Goal: Find specific page/section: Find specific page/section

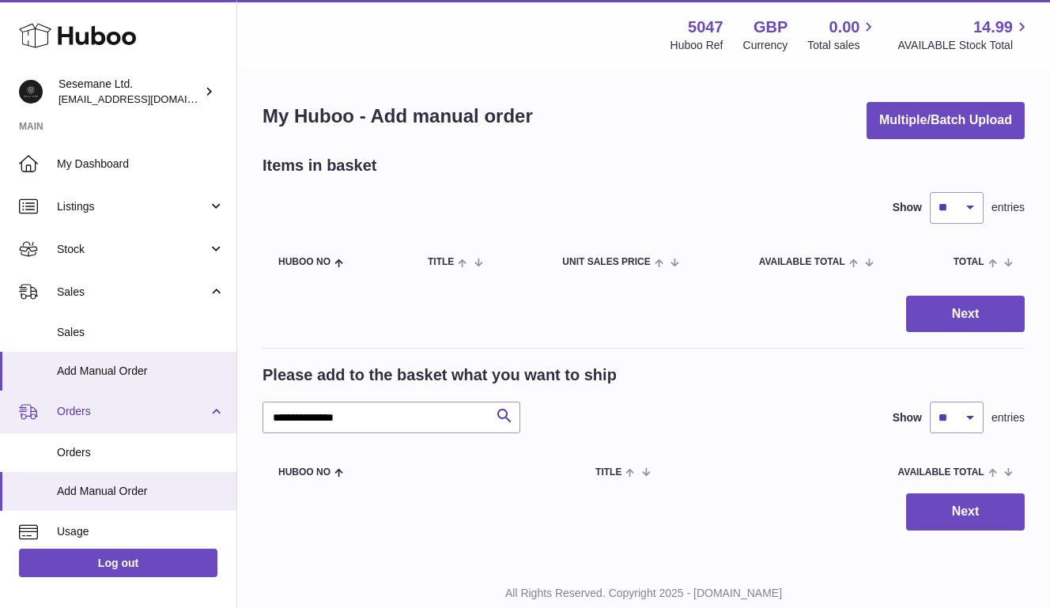
drag, startPoint x: 371, startPoint y: 414, endPoint x: 157, endPoint y: 406, distance: 214.4
click at [172, 400] on div "Huboo Sesemane Ltd. info@soulcap.com Main My Dashboard Listings Not with Huboo …" at bounding box center [525, 327] width 1050 height 656
type input "****"
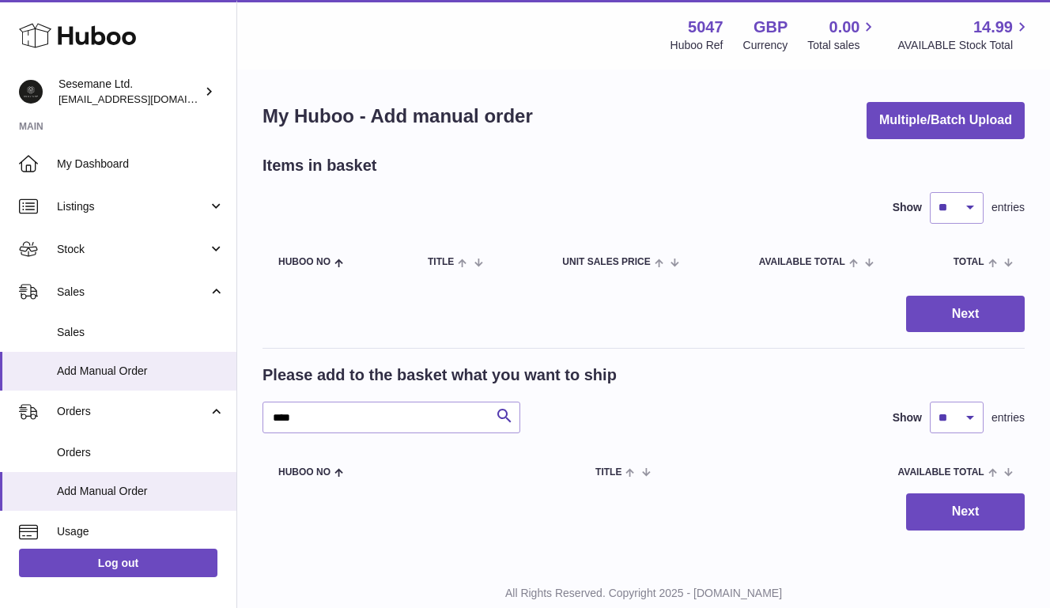
scroll to position [48, 0]
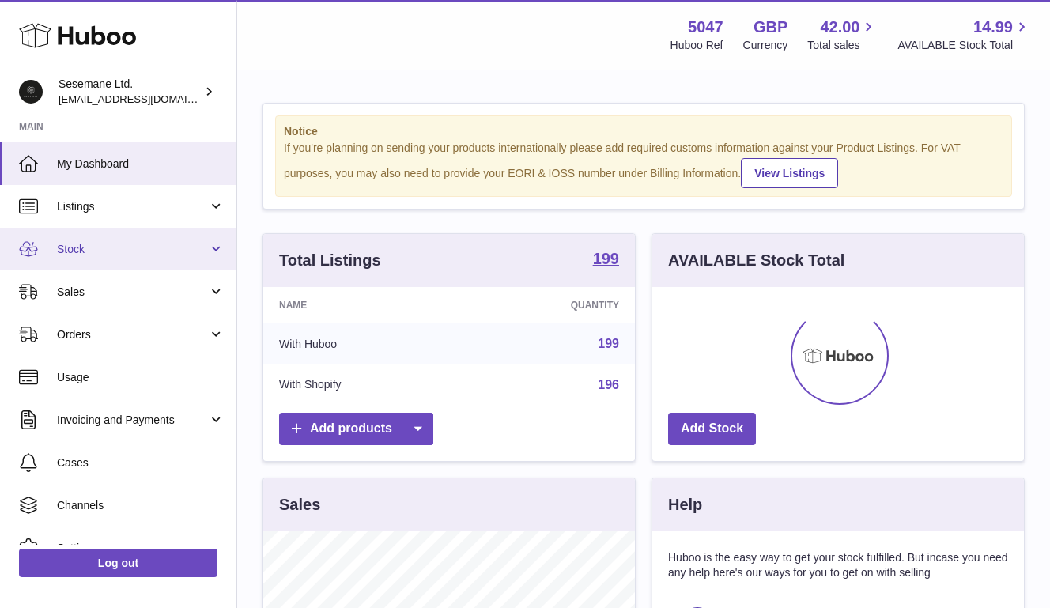
scroll to position [247, 372]
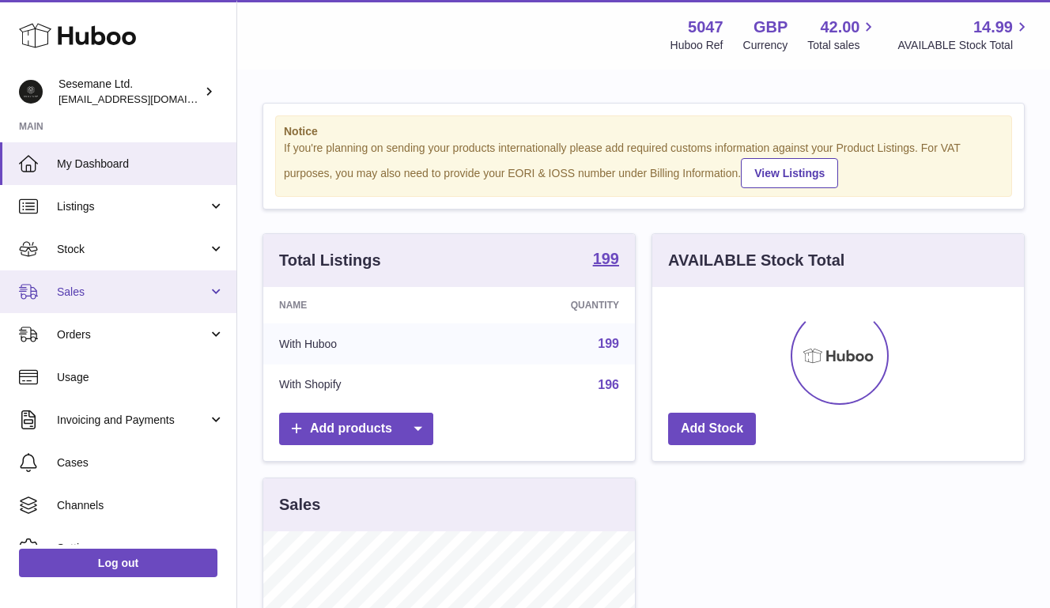
click at [84, 298] on span "Sales" at bounding box center [132, 292] width 151 height 15
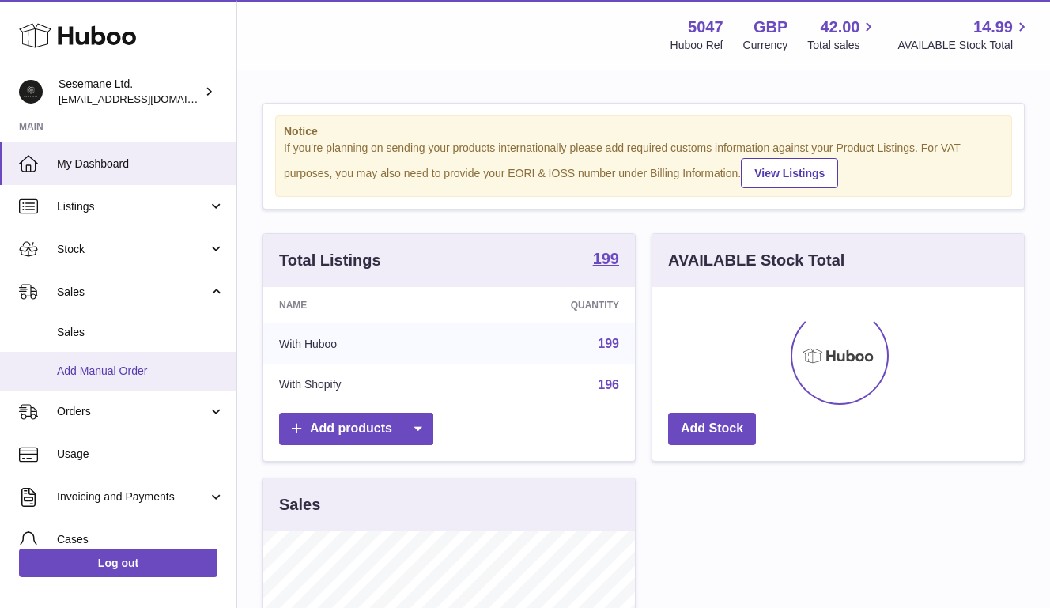
click at [79, 371] on span "Add Manual Order" at bounding box center [141, 371] width 168 height 15
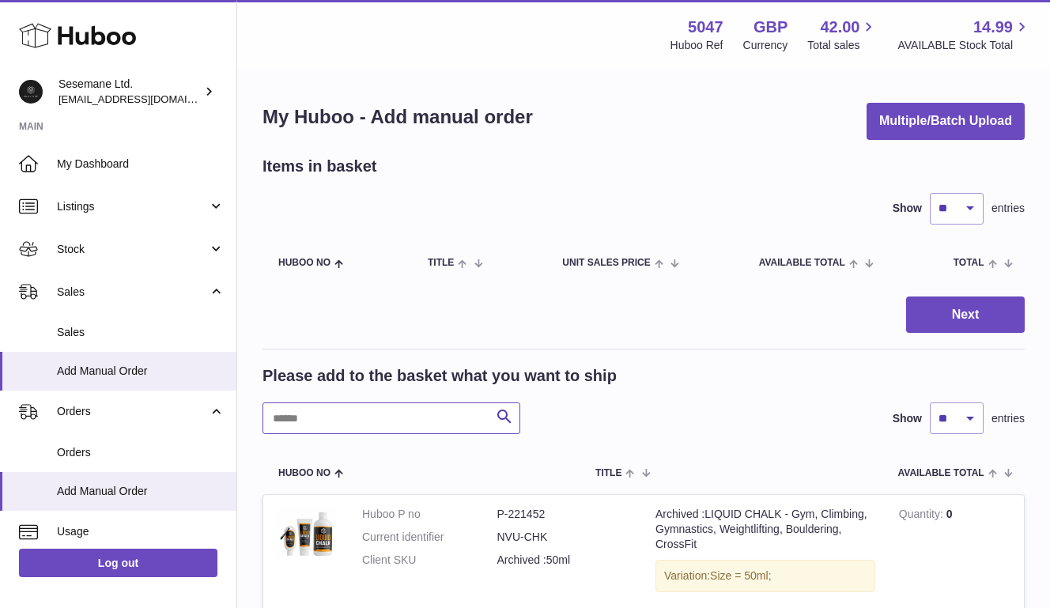
click at [356, 424] on input "text" at bounding box center [391, 418] width 258 height 32
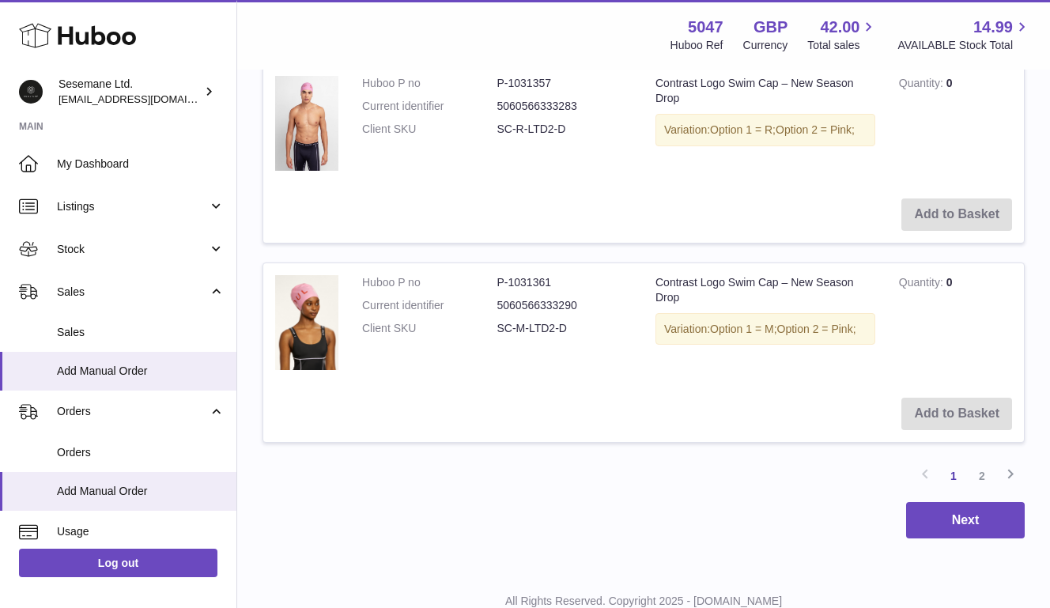
scroll to position [2001, 0]
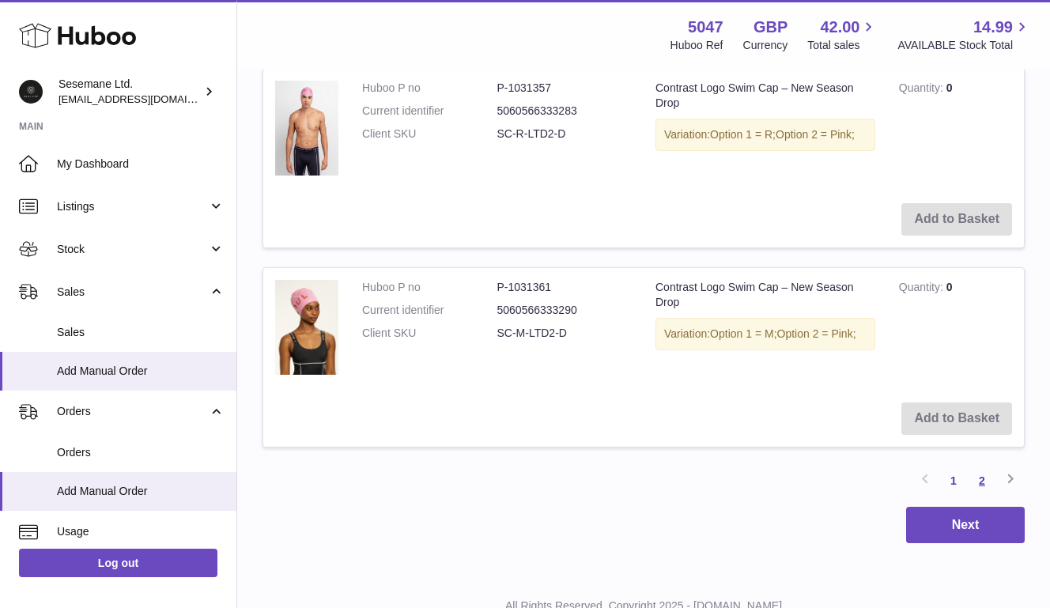
click at [981, 470] on link "2" at bounding box center [982, 480] width 28 height 28
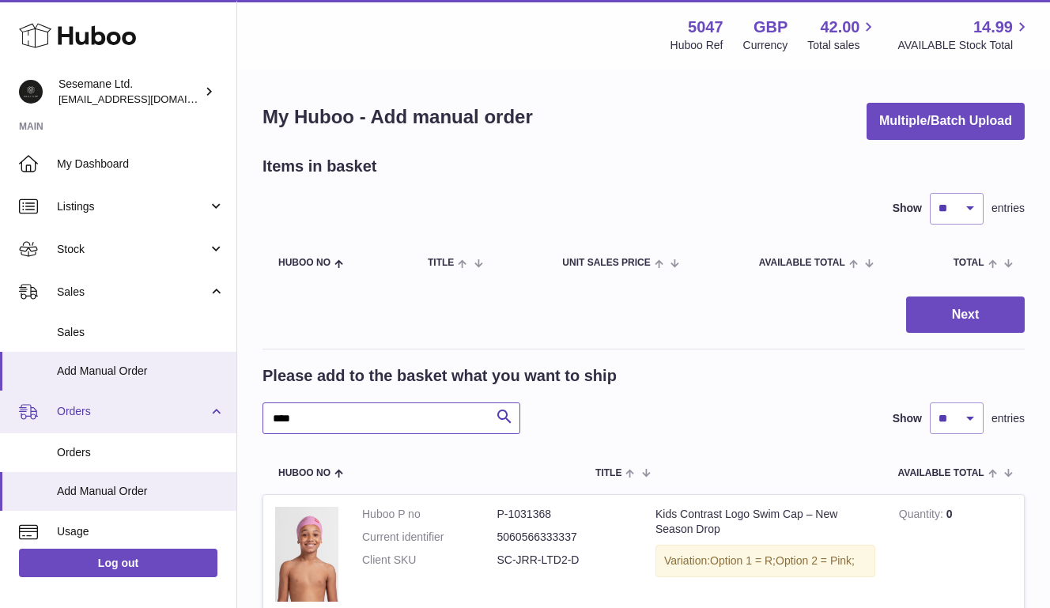
drag, startPoint x: 307, startPoint y: 416, endPoint x: 230, endPoint y: 402, distance: 77.8
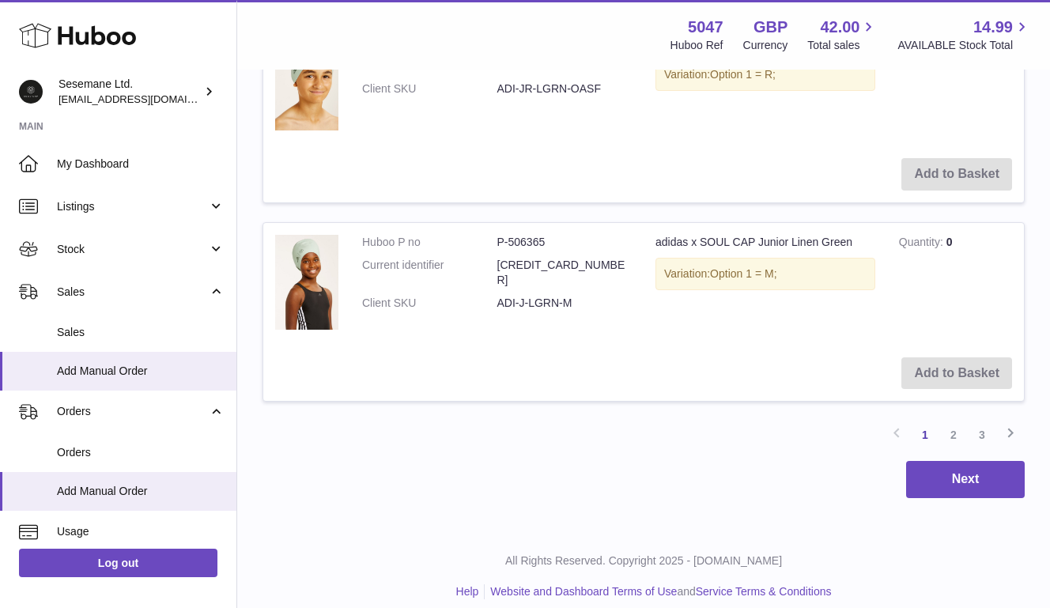
scroll to position [2076, 0]
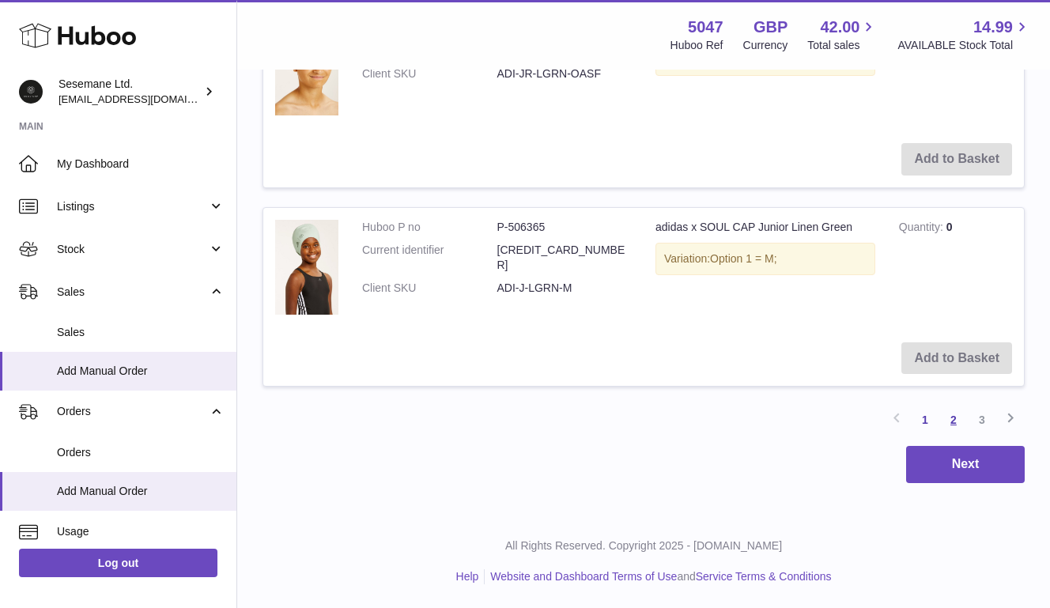
type input "******"
click at [954, 417] on link "2" at bounding box center [953, 420] width 28 height 28
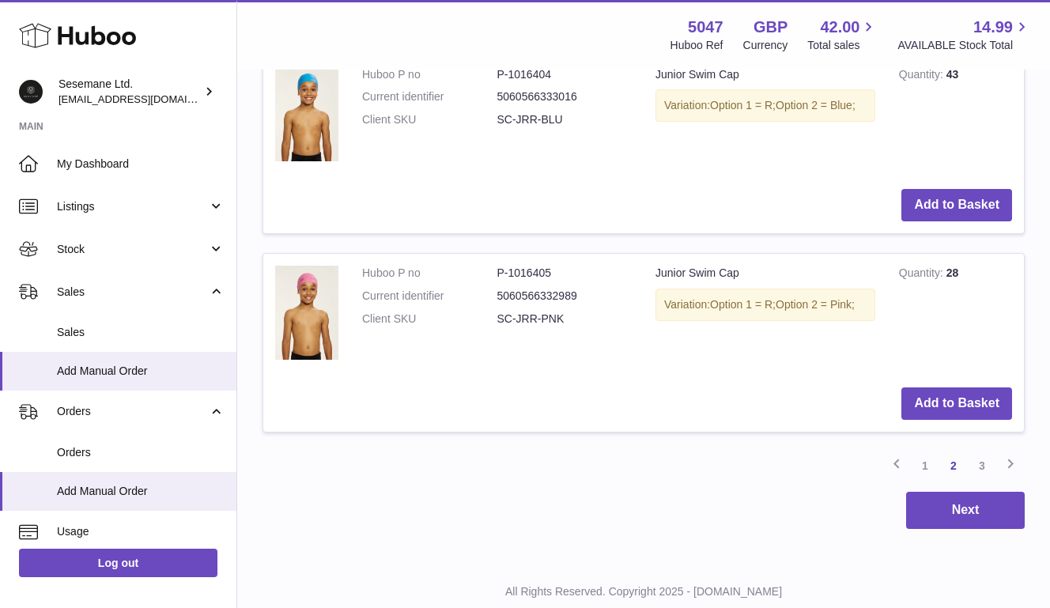
scroll to position [2065, 0]
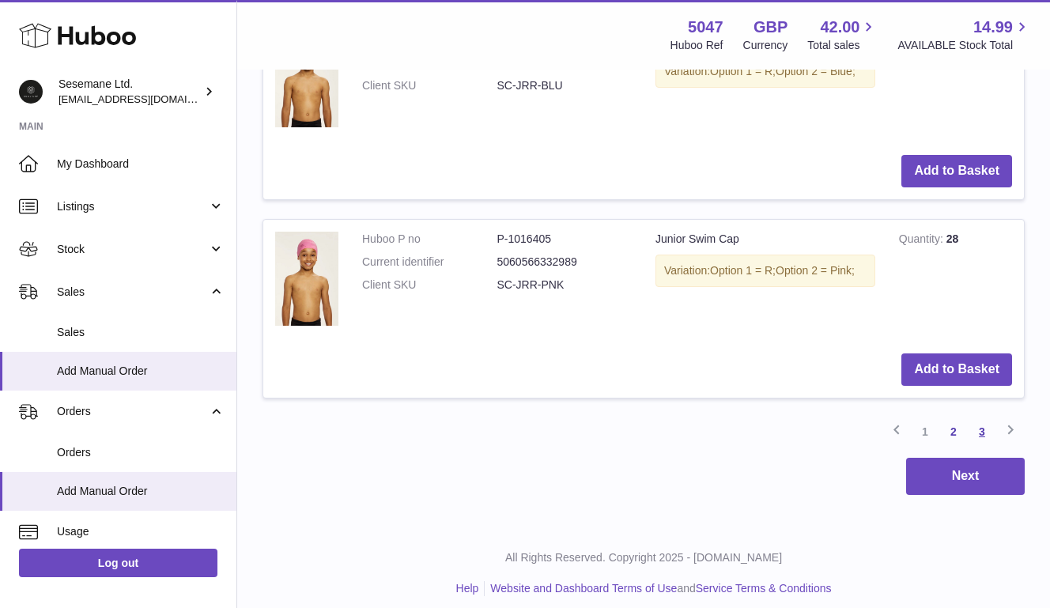
click at [983, 430] on link "3" at bounding box center [982, 431] width 28 height 28
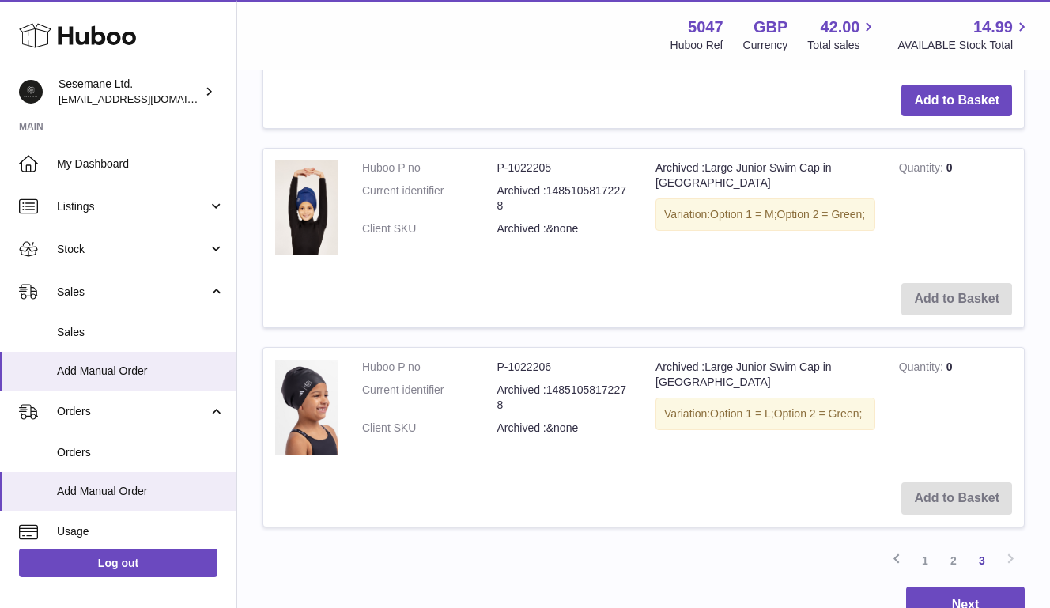
scroll to position [1281, 0]
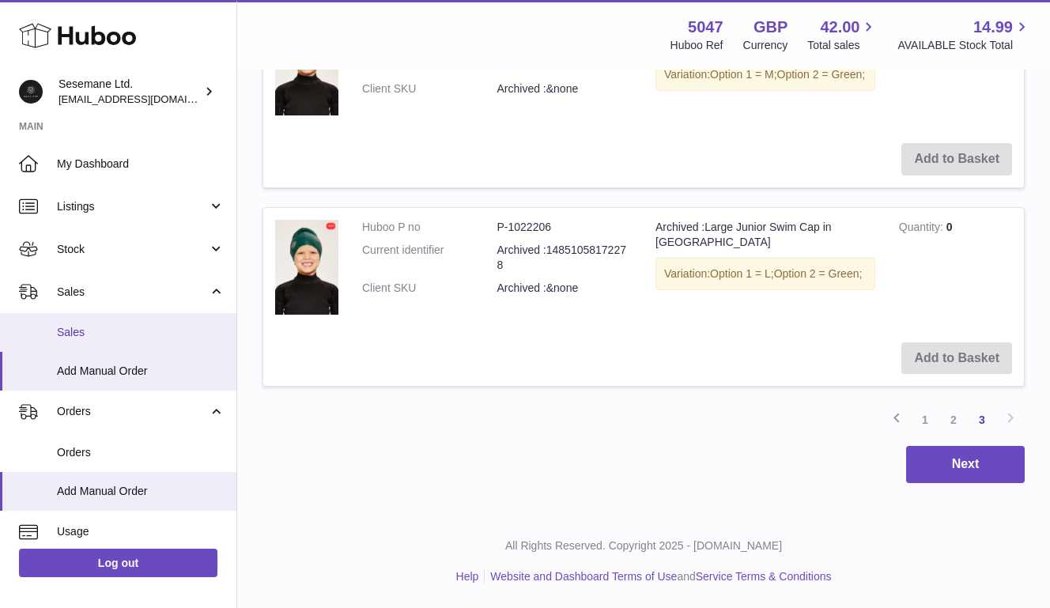
click at [77, 326] on span "Sales" at bounding box center [141, 332] width 168 height 15
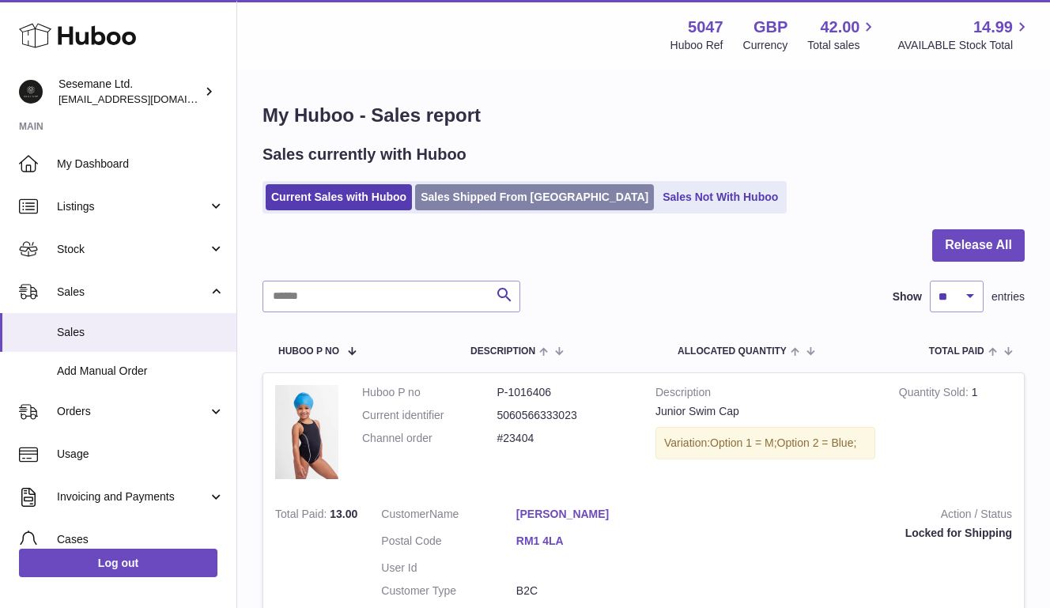
click at [536, 191] on link "Sales Shipped From [GEOGRAPHIC_DATA]" at bounding box center [534, 197] width 239 height 26
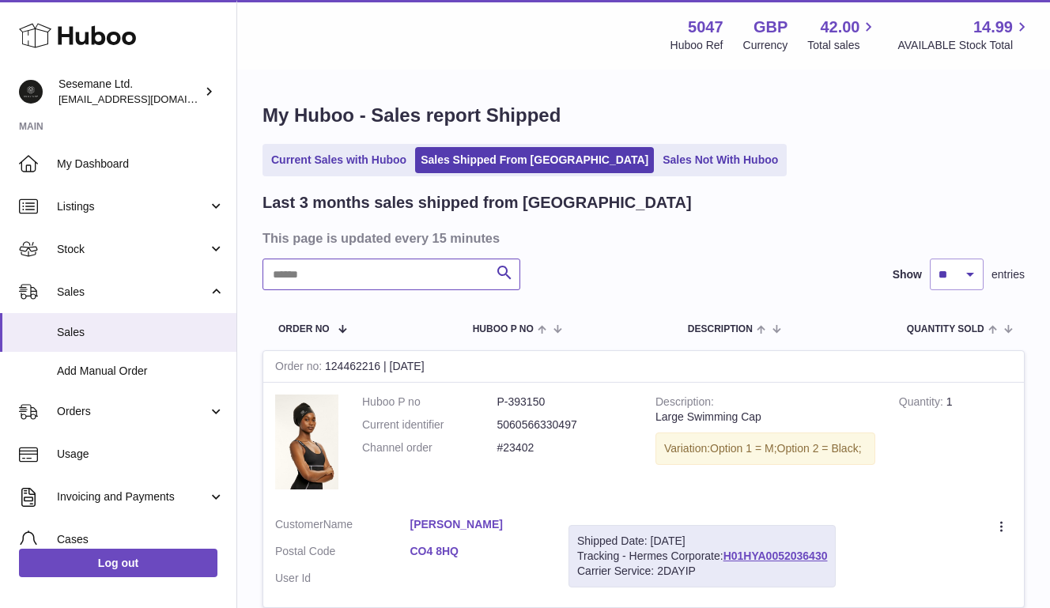
click at [349, 285] on input "text" at bounding box center [391, 274] width 258 height 32
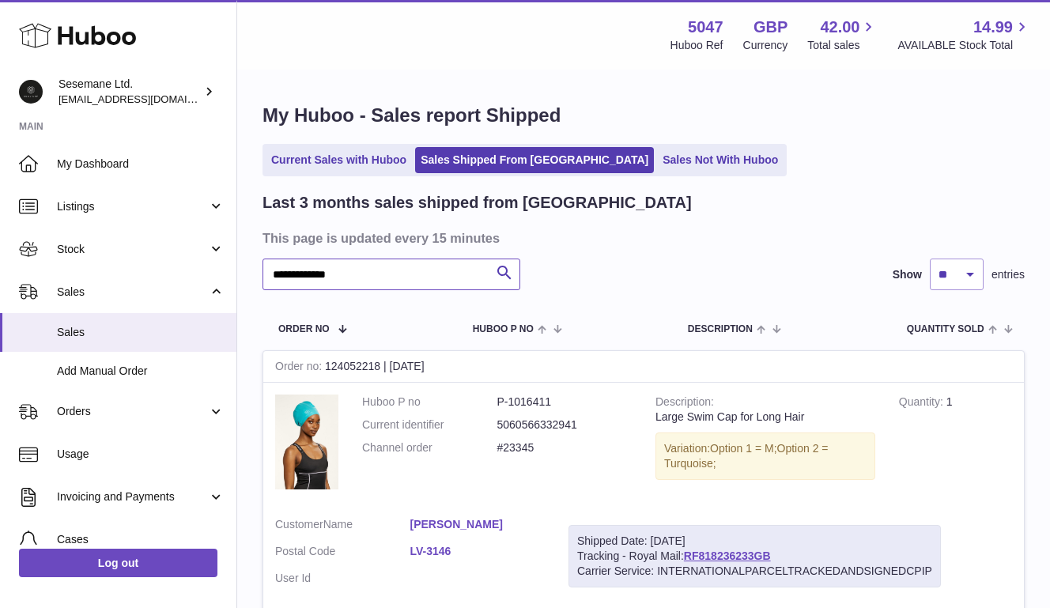
type input "**********"
